Goal: Task Accomplishment & Management: Manage account settings

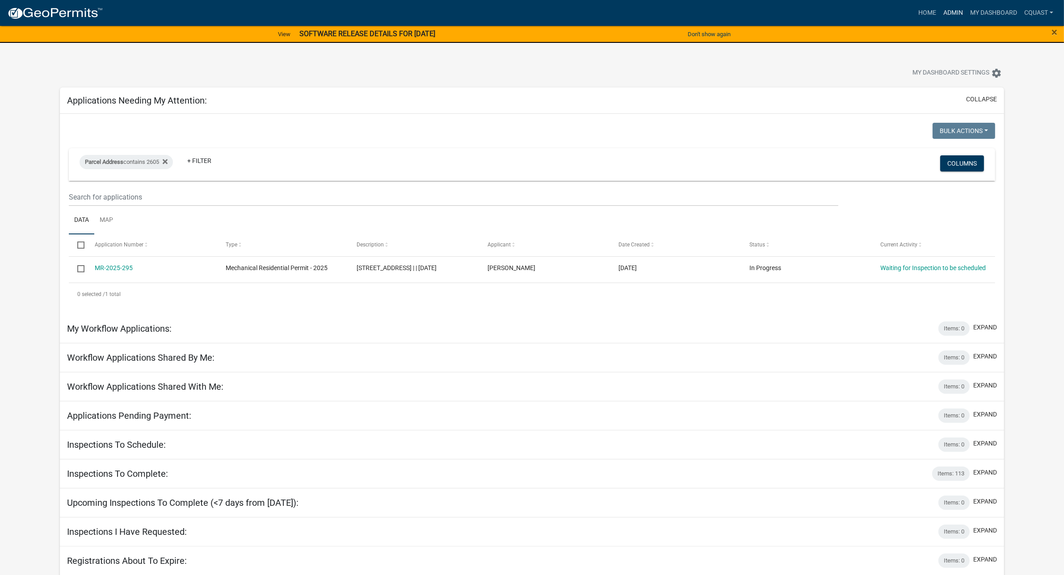
click at [927, 11] on link "Admin" at bounding box center [952, 12] width 27 height 17
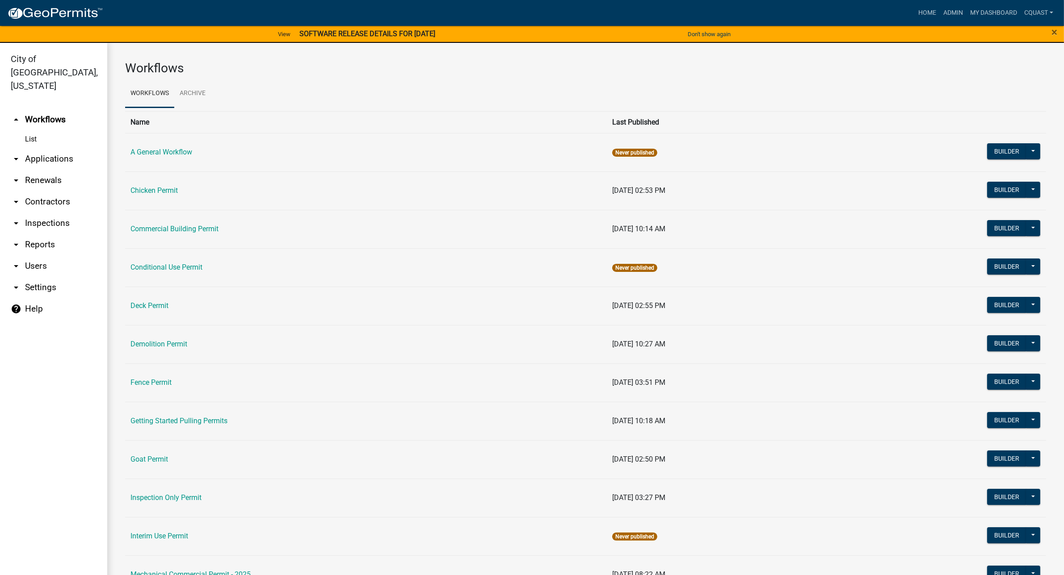
click at [42, 130] on link "List" at bounding box center [53, 139] width 107 height 18
click at [50, 148] on link "arrow_drop_down Applications" at bounding box center [53, 158] width 107 height 21
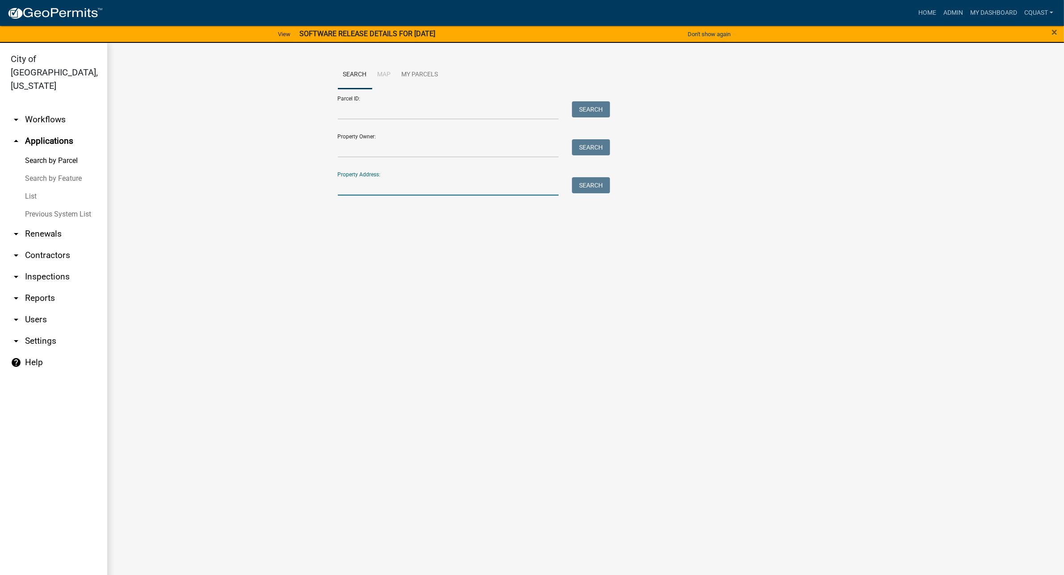
click at [438, 194] on input "Property Address:" at bounding box center [448, 186] width 221 height 18
click at [362, 184] on input "Property Address:" at bounding box center [448, 186] width 221 height 18
type input "1101 [US_STATE]"
click at [588, 186] on button "Search" at bounding box center [591, 185] width 38 height 16
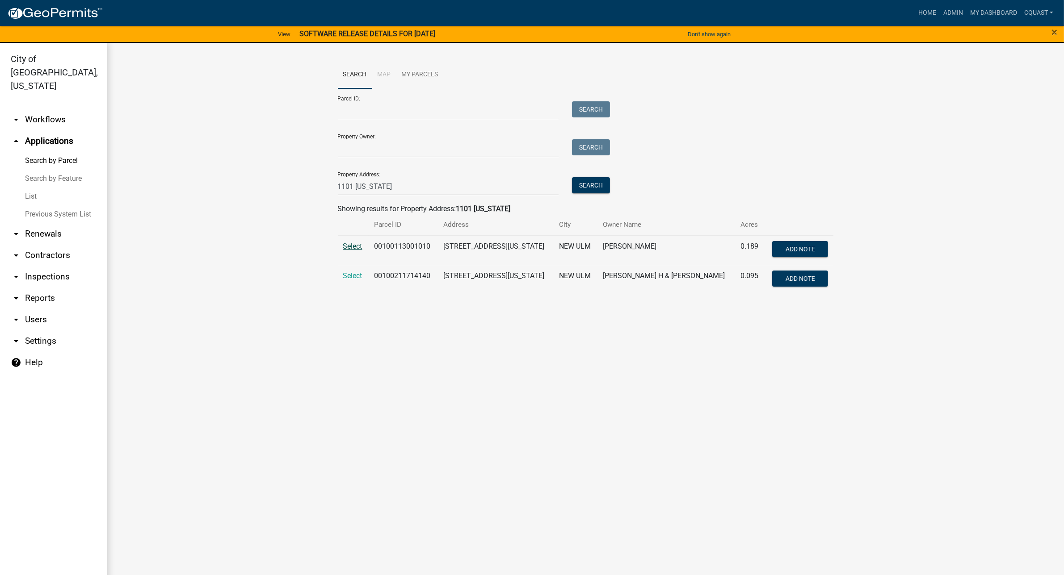
click at [355, 246] on span "Select" at bounding box center [352, 246] width 19 height 8
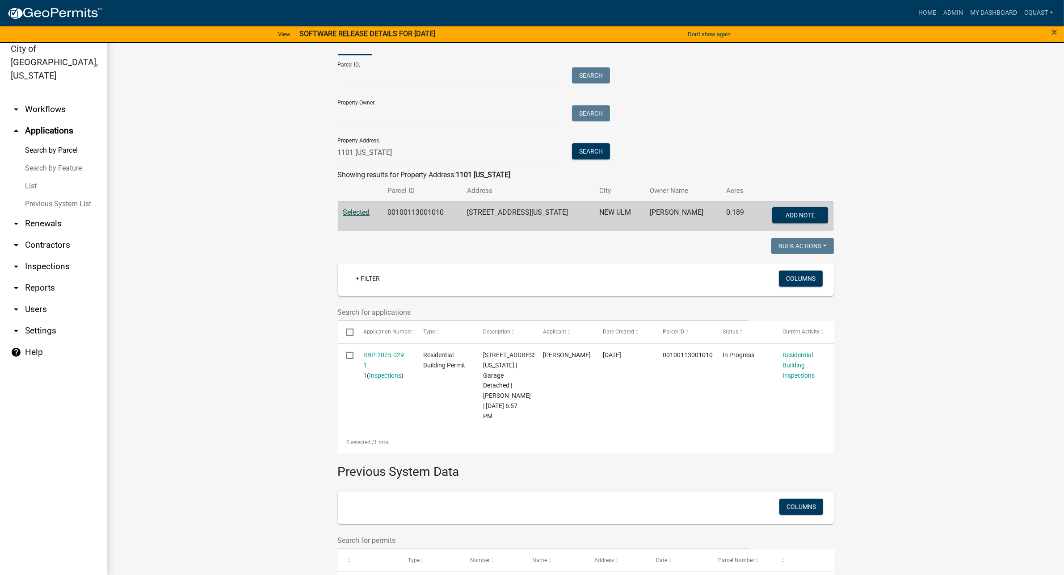
scroll to position [37, 0]
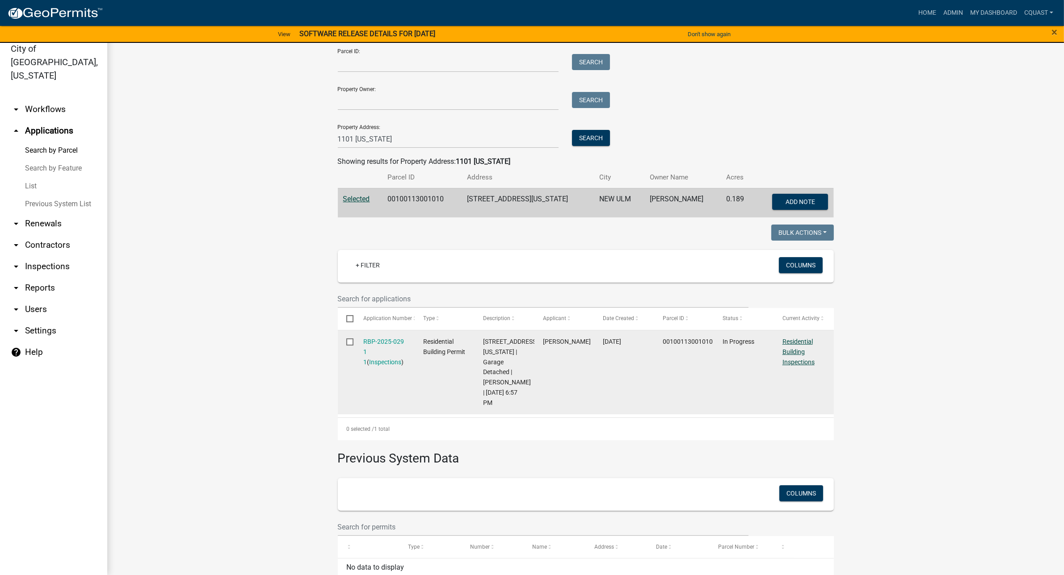
click at [787, 348] on link "Residential Building Inspections" at bounding box center [798, 352] width 32 height 28
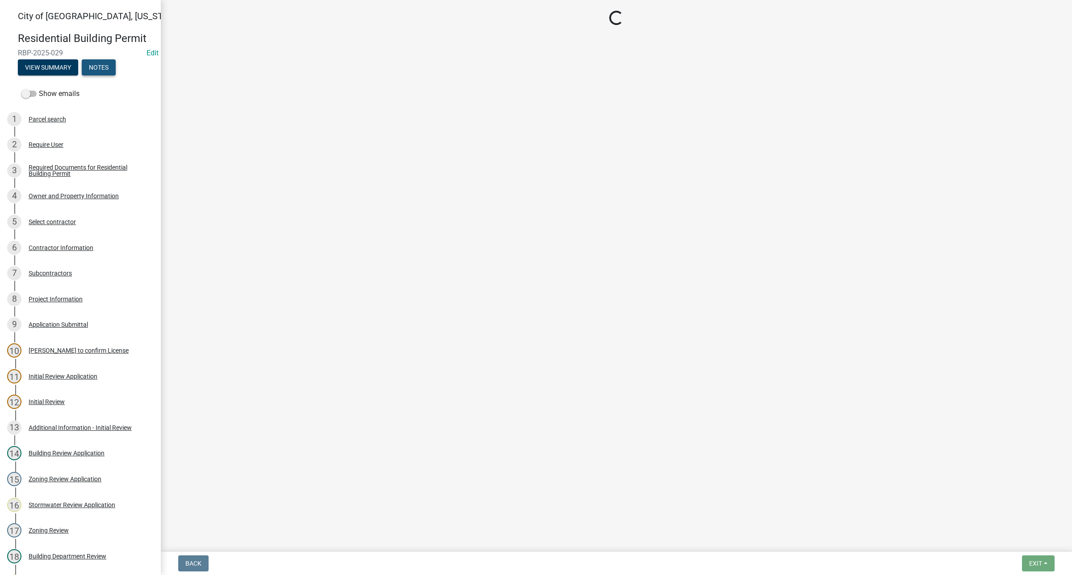
click at [107, 75] on button "Notes" at bounding box center [99, 67] width 34 height 16
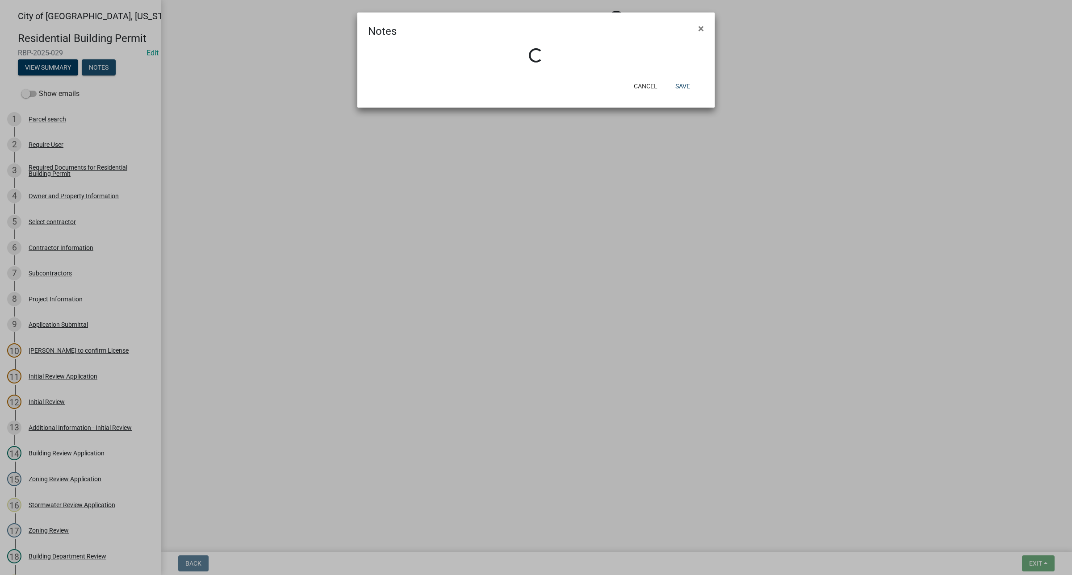
select select "805d55ac-e238-4e04-8f8e-acc067f36c3e"
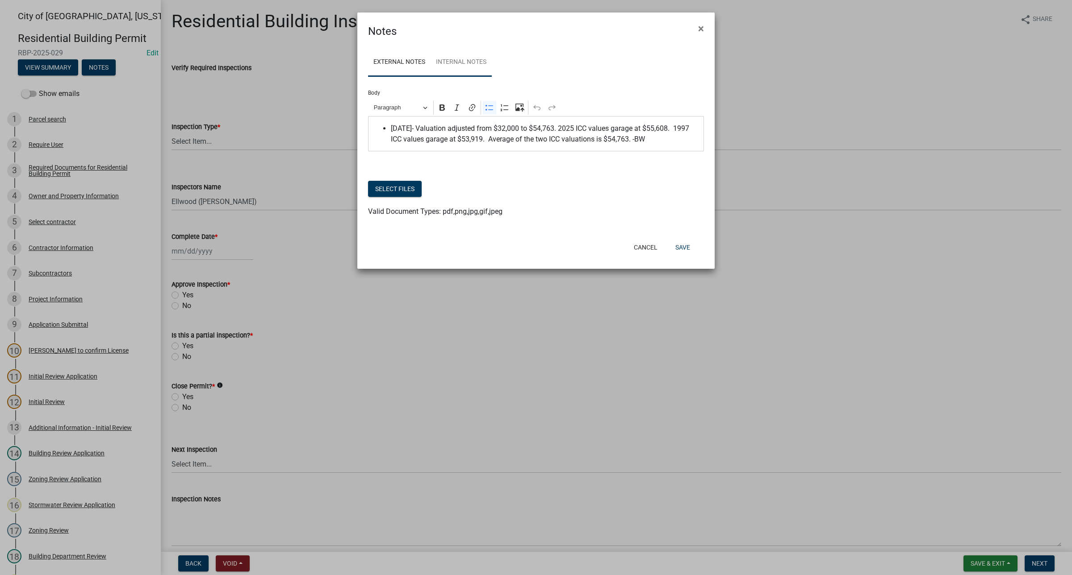
click at [477, 59] on link "Internal Notes" at bounding box center [461, 62] width 61 height 29
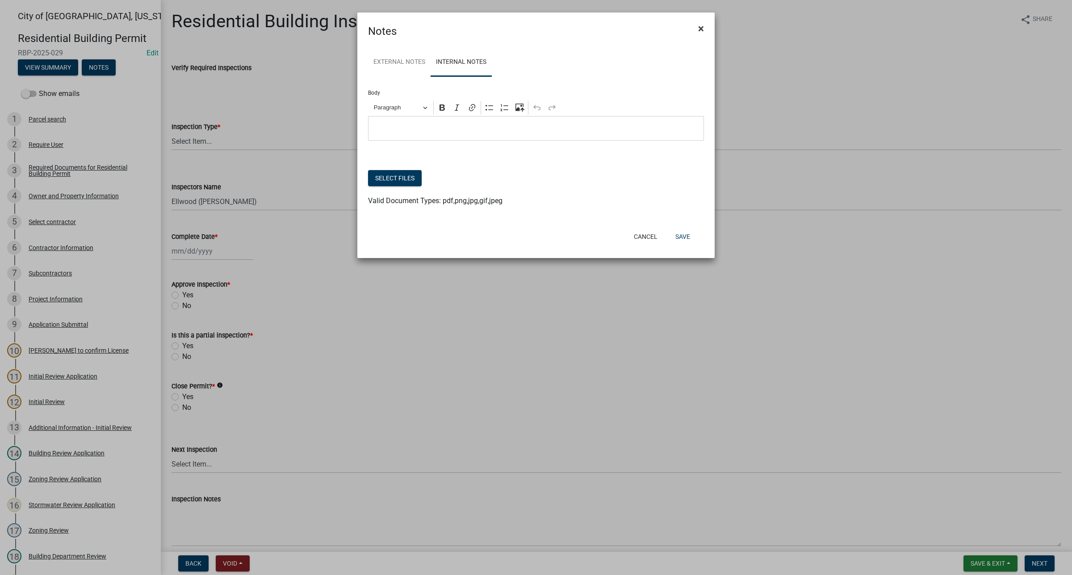
click at [695, 29] on button "×" at bounding box center [701, 28] width 20 height 25
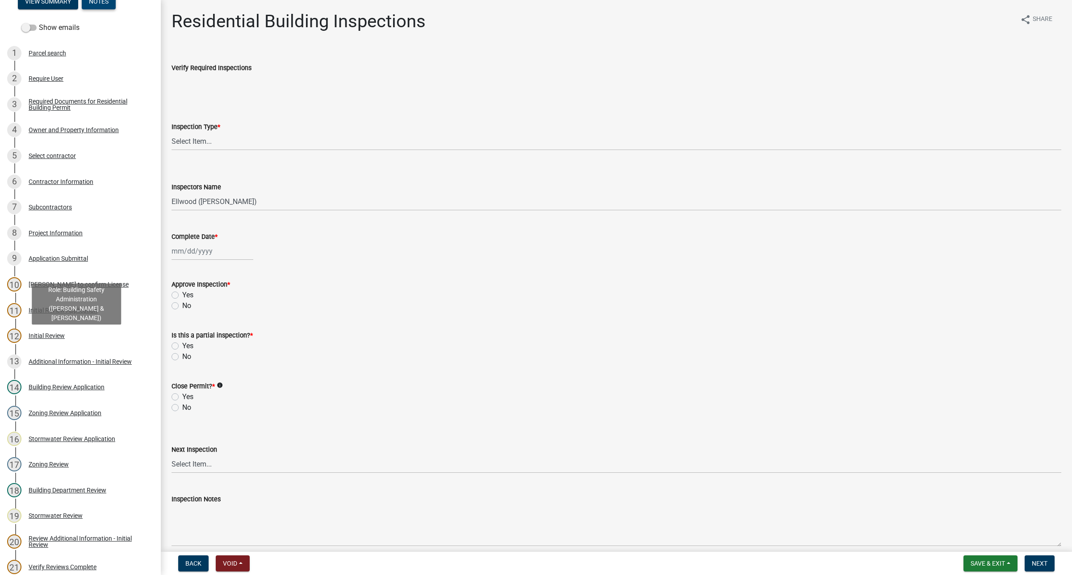
scroll to position [74, 0]
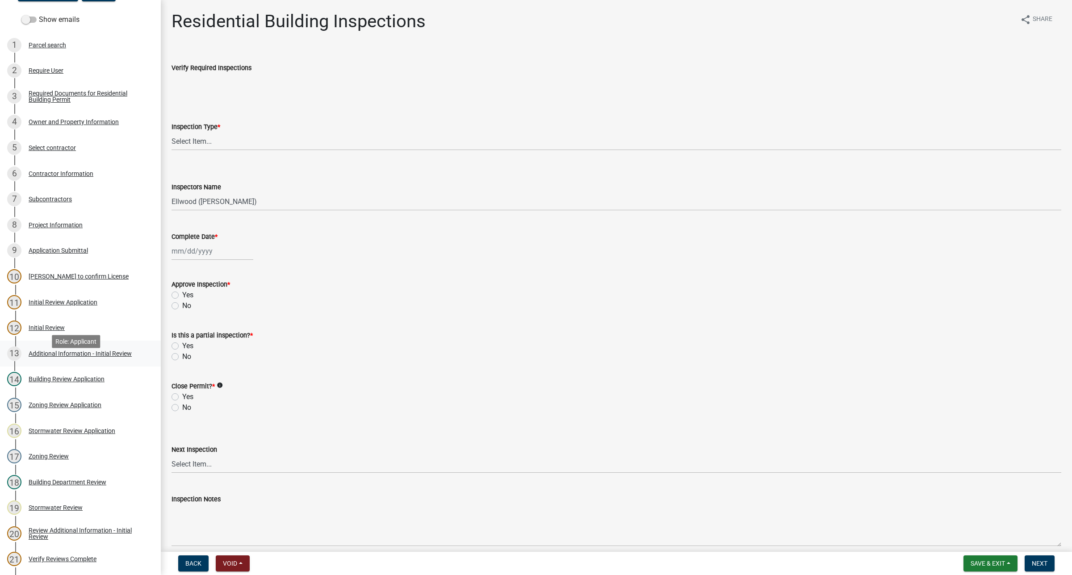
click at [101, 357] on div "Additional Information - Initial Review" at bounding box center [80, 354] width 103 height 6
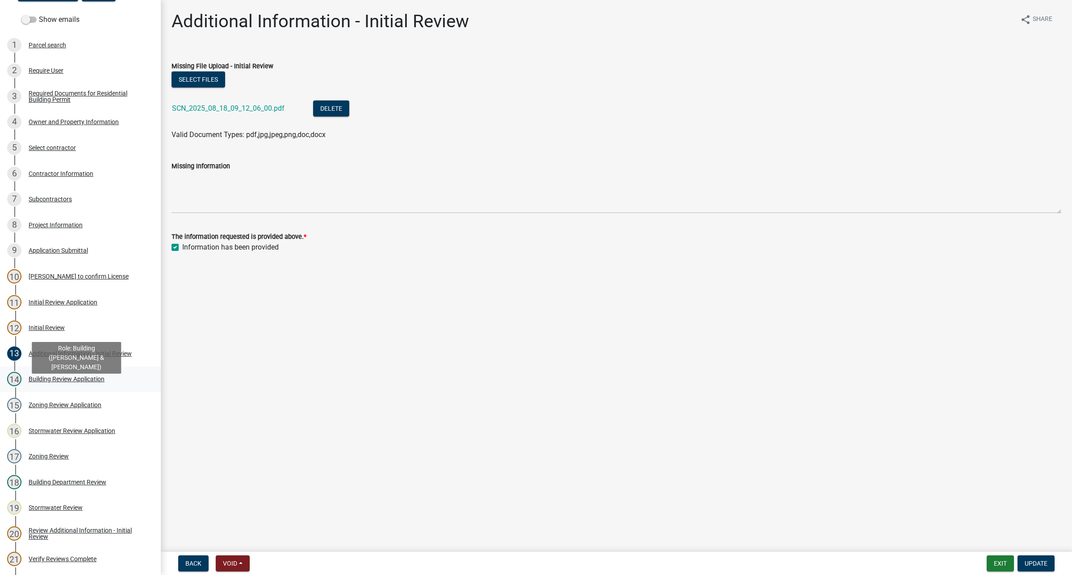
click at [86, 375] on div "14 Building Review Application" at bounding box center [76, 379] width 139 height 14
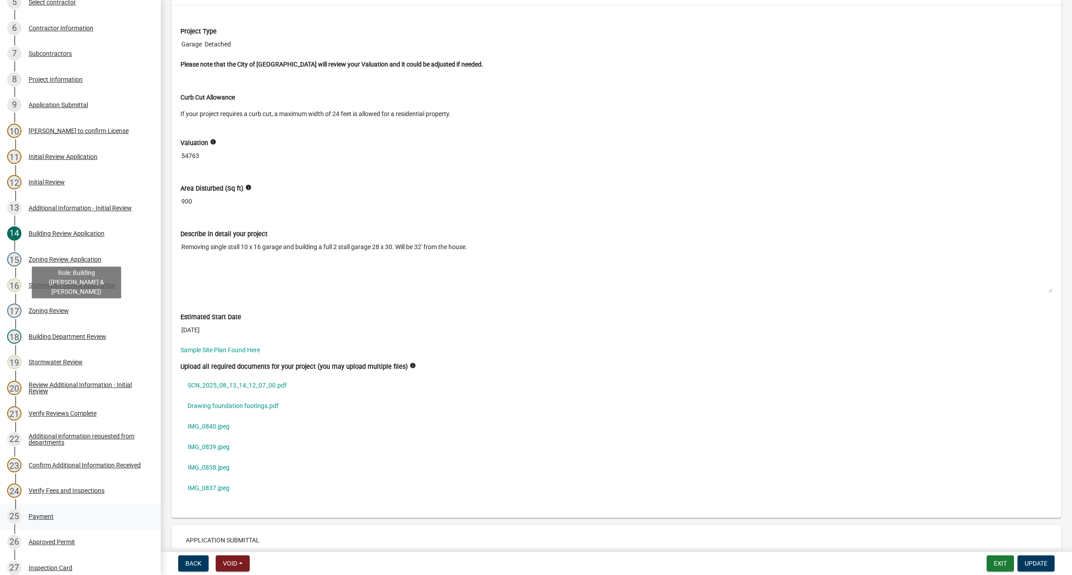
scroll to position [297, 0]
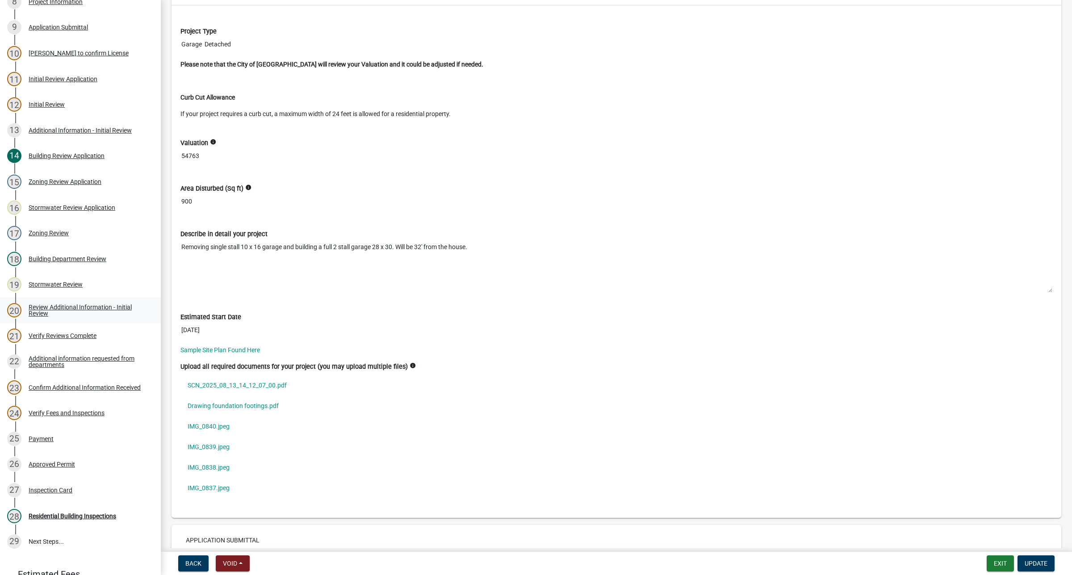
click at [41, 317] on div "Review Additional Information - Initial Review" at bounding box center [88, 310] width 118 height 13
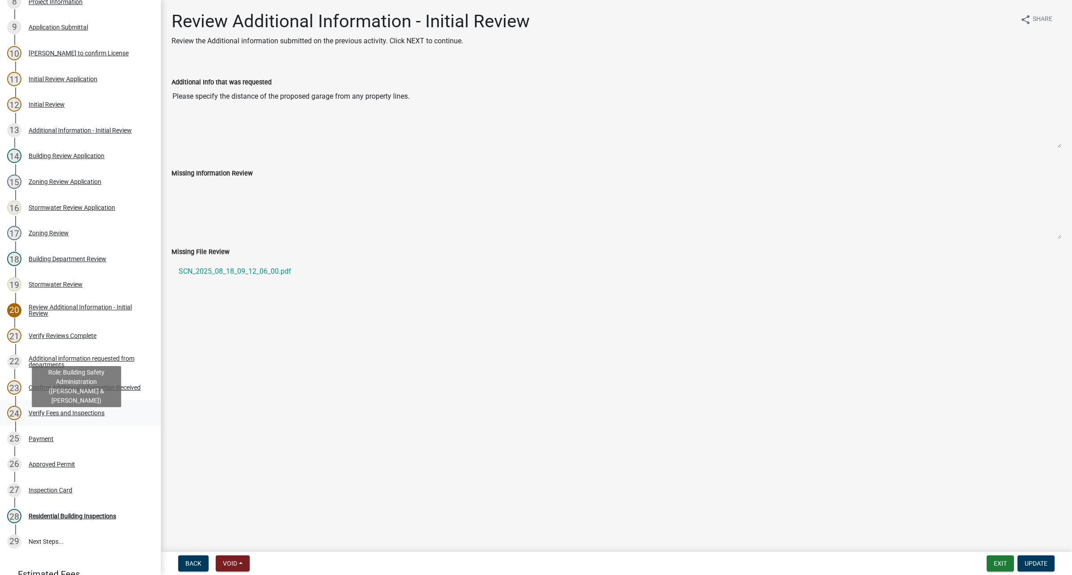
click at [104, 375] on div "Verify Fees and Inspections" at bounding box center [67, 413] width 76 height 6
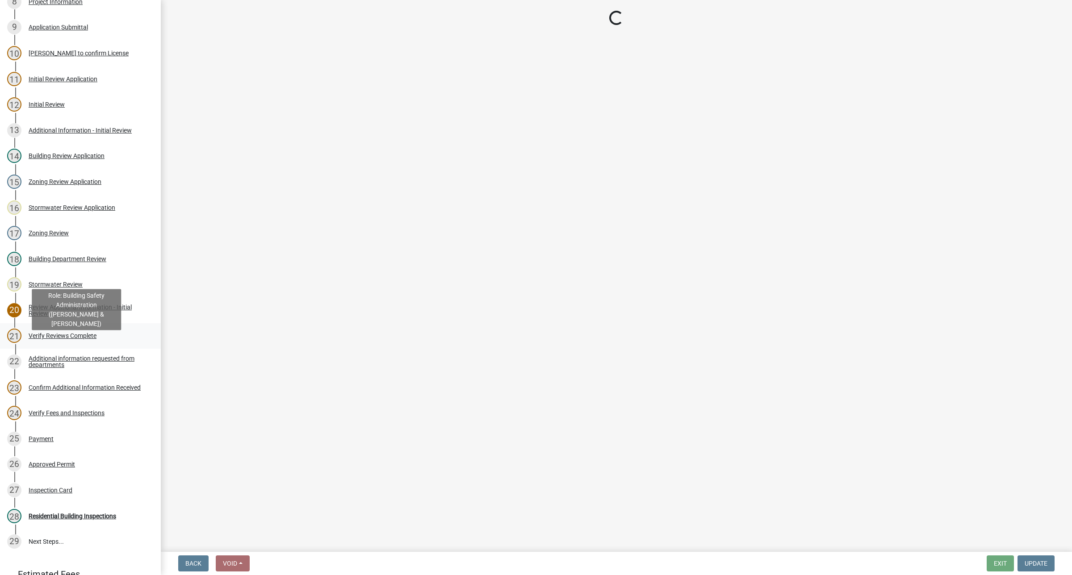
click at [74, 339] on div "Verify Reviews Complete" at bounding box center [63, 336] width 68 height 6
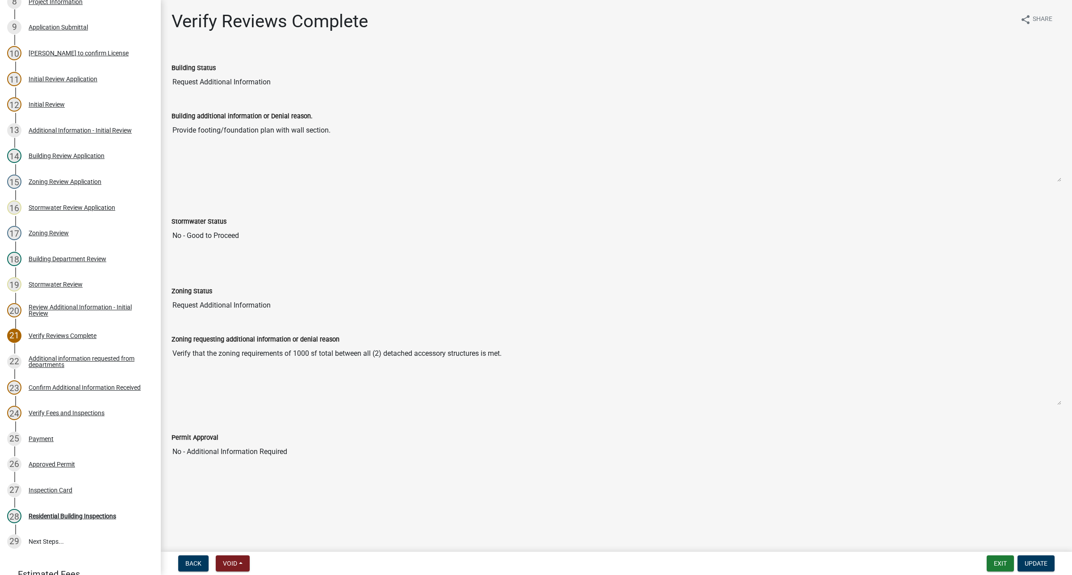
drag, startPoint x: 550, startPoint y: 355, endPoint x: 168, endPoint y: 345, distance: 381.6
click at [168, 345] on div "Zoning requesting additional information or denial reason Verify that the zonin…" at bounding box center [616, 364] width 903 height 84
click at [228, 354] on textarea "Verify that the zoning requirements of 1000 sf total between all (2) detached a…" at bounding box center [617, 375] width 890 height 61
drag, startPoint x: 176, startPoint y: 356, endPoint x: 494, endPoint y: 357, distance: 318.5
click at [494, 357] on textarea "Verify that the zoning requirements of 1000 sf total between all (2) detached a…" at bounding box center [617, 375] width 890 height 61
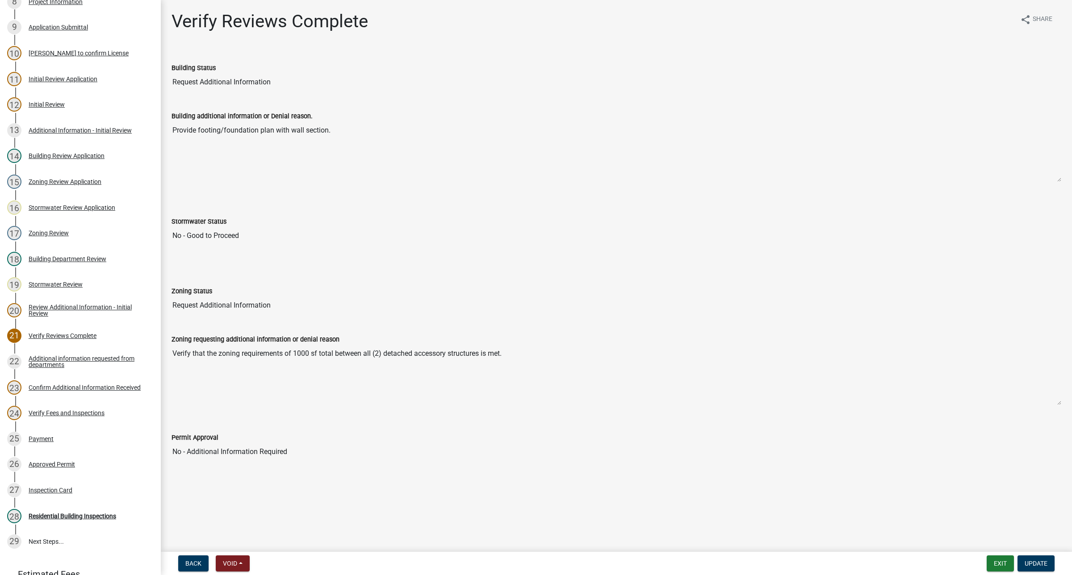
click at [480, 356] on textarea "Verify that the zoning requirements of 1000 sf total between all (2) detached a…" at bounding box center [617, 375] width 890 height 61
drag, startPoint x: 513, startPoint y: 353, endPoint x: 153, endPoint y: 351, distance: 360.0
click at [153, 351] on div "[GEOGRAPHIC_DATA], [US_STATE] Residential Building Permit RBP-2025-029 Edit Vie…" at bounding box center [536, 287] width 1072 height 575
click at [240, 364] on textarea "Verify that the zoning requirements of 1000 sf total between all (2) detached a…" at bounding box center [617, 375] width 890 height 61
drag, startPoint x: 317, startPoint y: 357, endPoint x: 530, endPoint y: 352, distance: 212.7
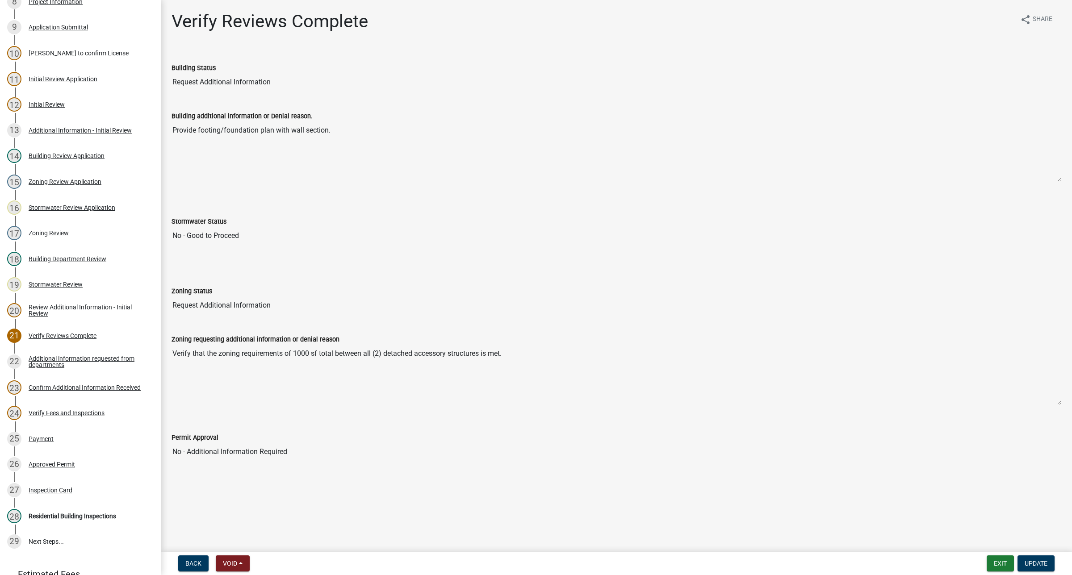
click at [530, 352] on textarea "Verify that the zoning requirements of 1000 sf total between all (2) detached a…" at bounding box center [617, 375] width 890 height 61
click at [534, 354] on textarea "Verify that the zoning requirements of 1000 sf total between all (2) detached a…" at bounding box center [617, 375] width 890 height 61
click at [539, 355] on textarea "Verify that the zoning requirements of 1000 sf total between all (2) detached a…" at bounding box center [617, 375] width 890 height 61
click at [104, 375] on link "22 Additional information requested from departments" at bounding box center [80, 362] width 161 height 26
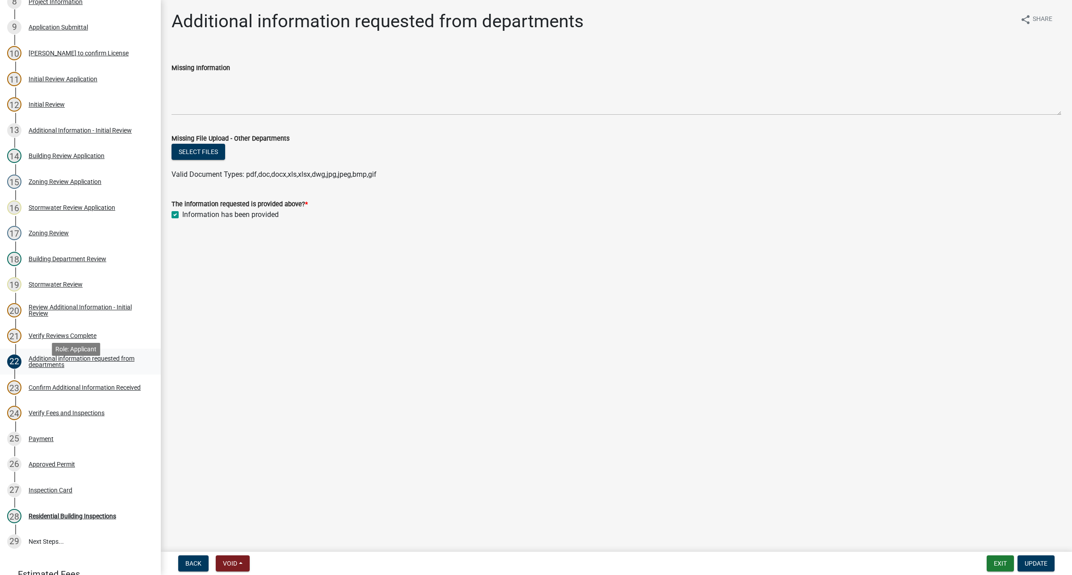
click at [92, 368] on div "Additional information requested from departments" at bounding box center [88, 362] width 118 height 13
click at [84, 375] on div "Confirm Additional Information Received" at bounding box center [85, 388] width 112 height 6
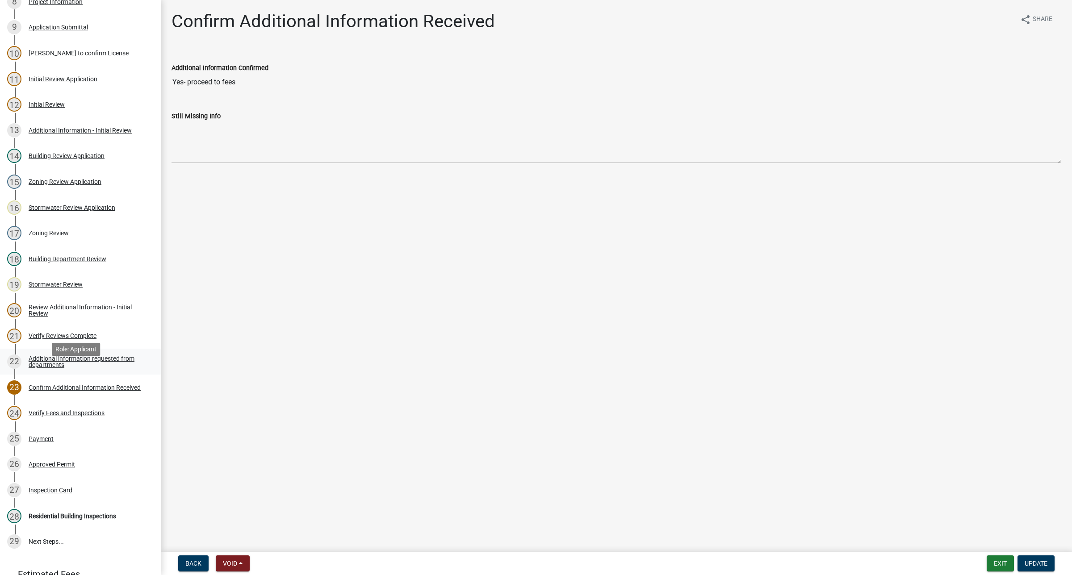
click at [61, 375] on link "22 Additional information requested from departments" at bounding box center [80, 362] width 161 height 26
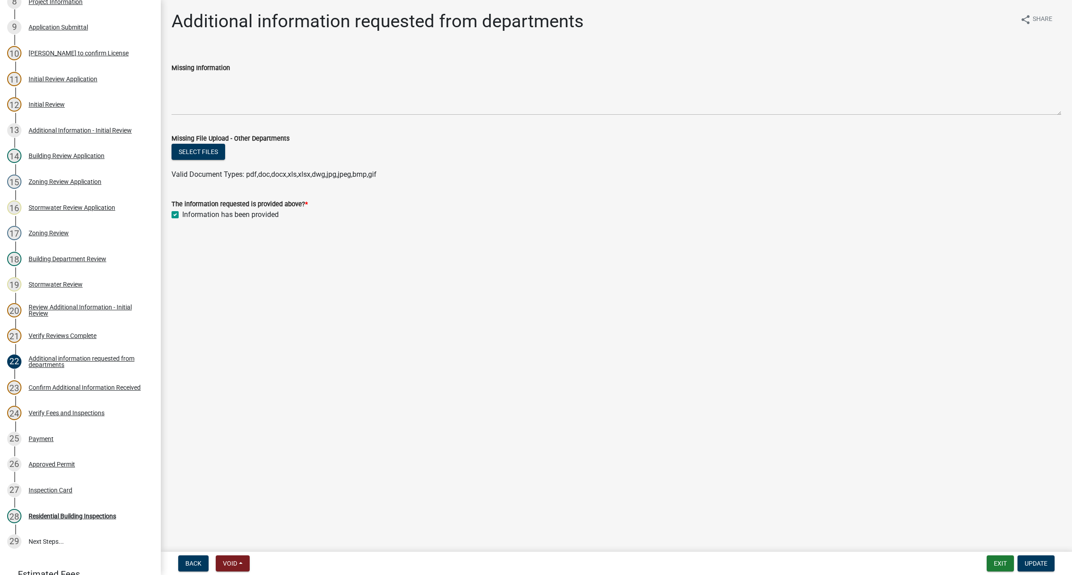
click at [383, 349] on main "Additional information requested from departments share Share Missing Informati…" at bounding box center [616, 274] width 911 height 549
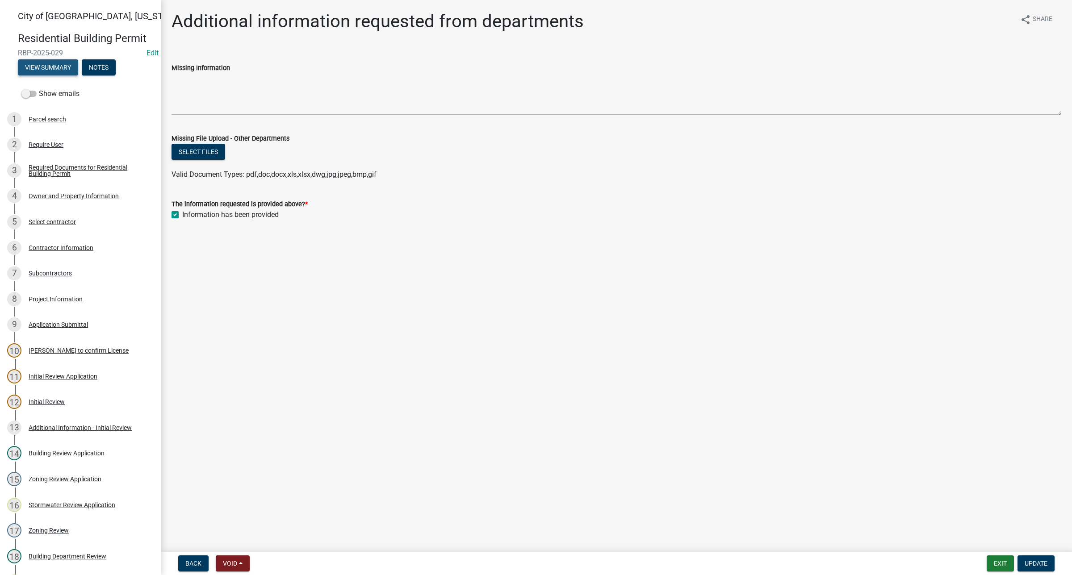
click at [50, 75] on button "View Summary" at bounding box center [48, 67] width 60 height 16
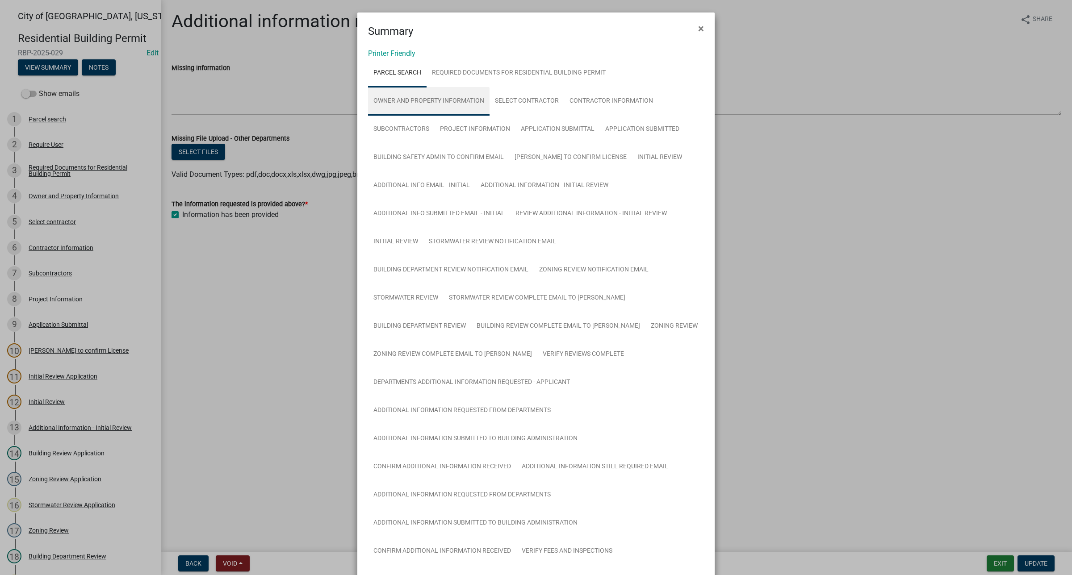
click at [447, 99] on link "Owner and Property Information" at bounding box center [428, 101] width 121 height 29
click at [431, 100] on link "Owner and Property Information" at bounding box center [428, 101] width 121 height 29
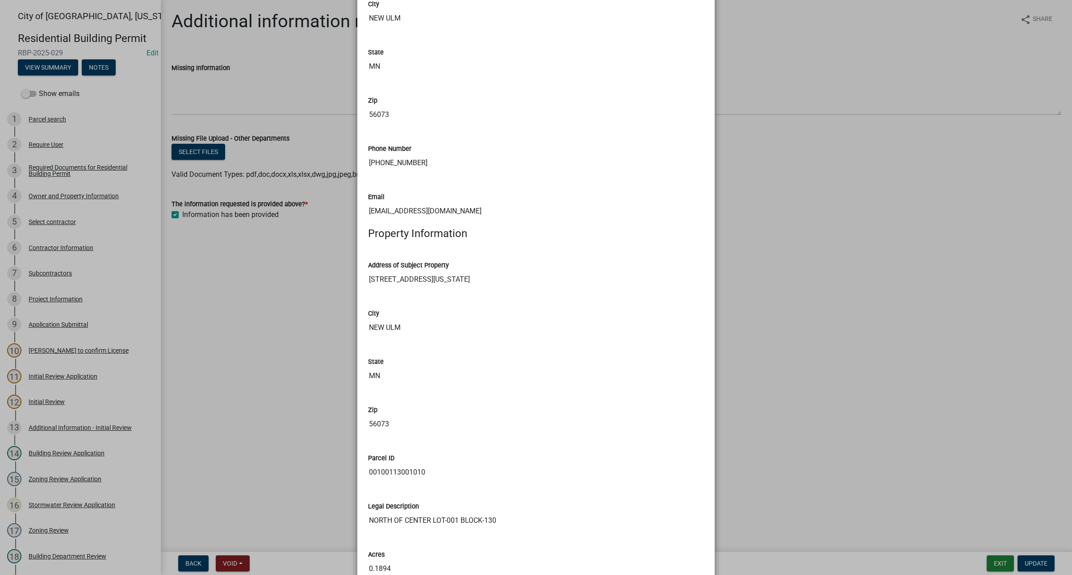
scroll to position [962, 0]
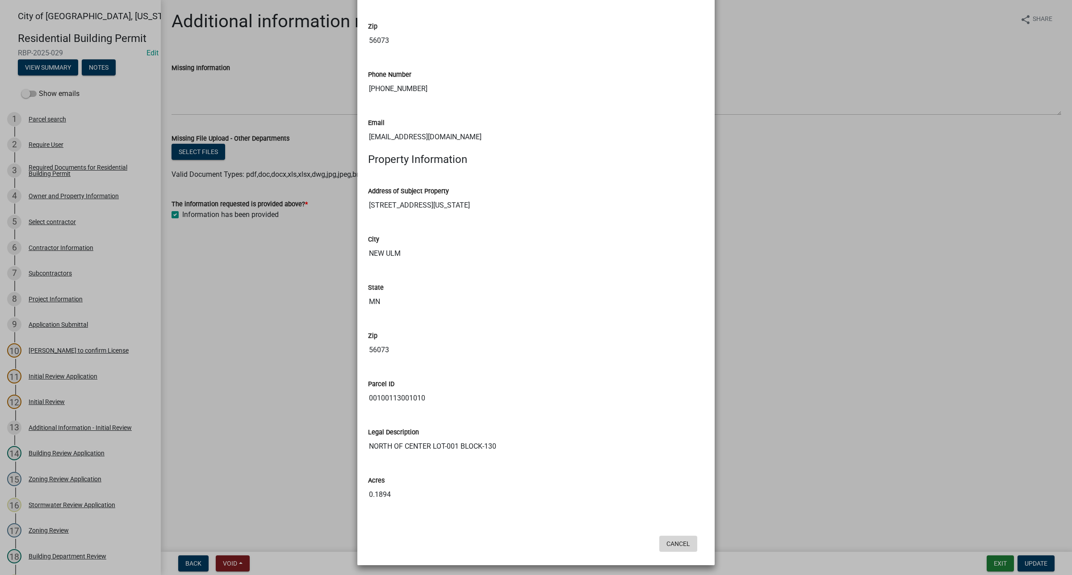
click at [679, 375] on button "Cancel" at bounding box center [678, 544] width 38 height 16
